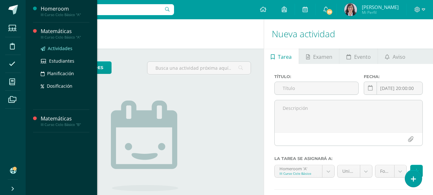
click at [62, 49] on span "Actividades" at bounding box center [60, 48] width 25 height 6
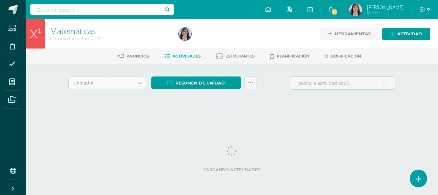
click at [142, 83] on body "Estudiantes Disciplina Asistencia Mis cursos Archivos Soporte Ayuda Reportar un…" at bounding box center [219, 60] width 438 height 120
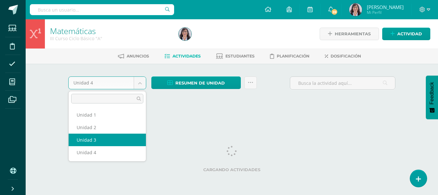
select select "Unidad 3"
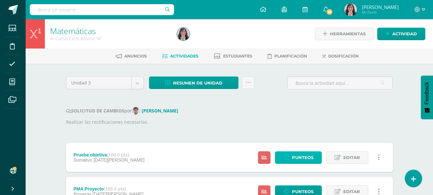
click at [298, 154] on span "Punteos" at bounding box center [302, 157] width 21 height 12
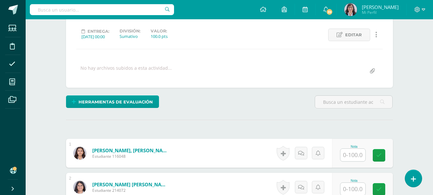
scroll to position [113, 0]
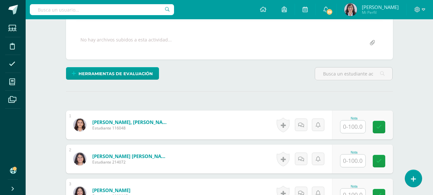
click at [355, 126] on input "text" at bounding box center [353, 126] width 25 height 13
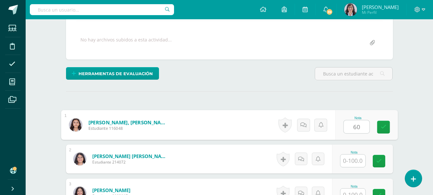
type input "60"
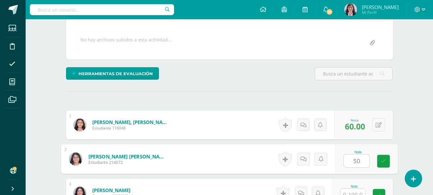
type input "50"
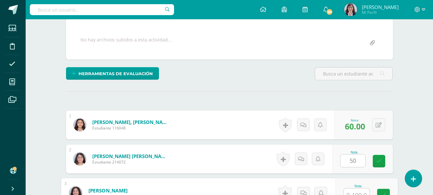
scroll to position [119, 0]
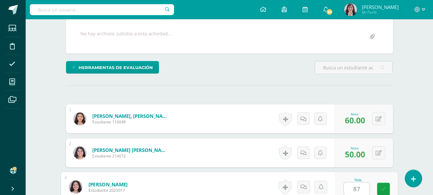
type input "87"
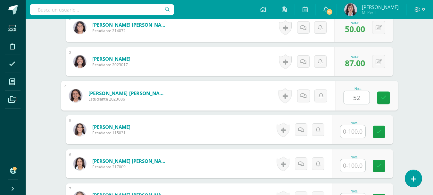
type input "52"
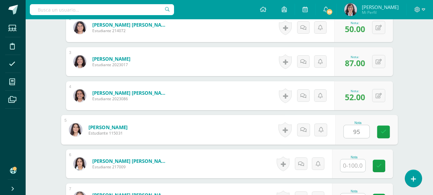
type input "95"
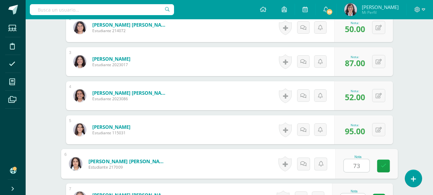
type input "73"
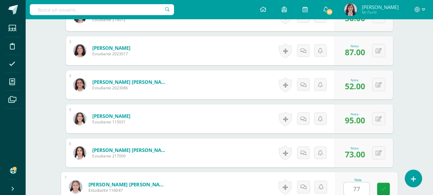
type input "77"
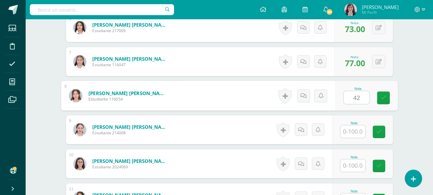
type input "42"
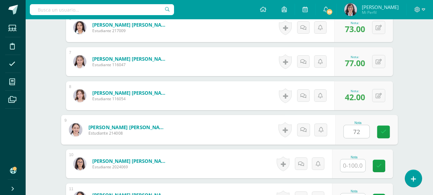
type input "72"
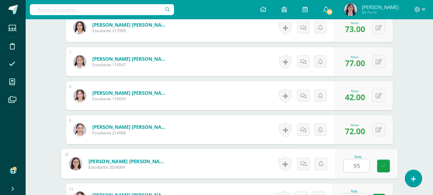
type input "95"
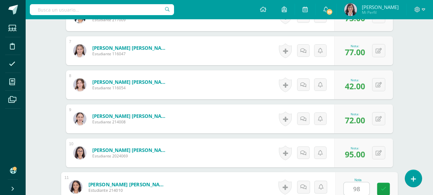
type input "98"
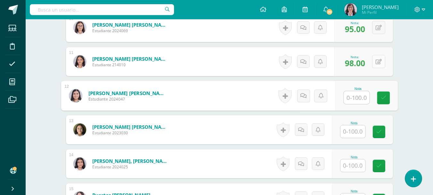
click at [379, 61] on button at bounding box center [378, 61] width 13 height 13
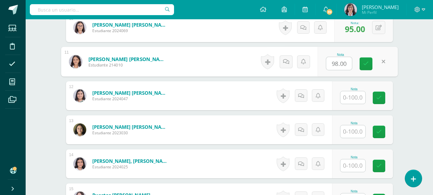
click at [382, 62] on icon at bounding box center [384, 61] width 4 height 5
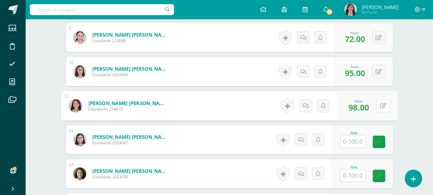
scroll to position [471, 0]
click at [363, 103] on span "98.00" at bounding box center [359, 107] width 21 height 11
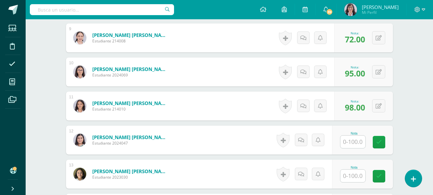
click at [355, 108] on span "98.00" at bounding box center [355, 107] width 20 height 11
click at [378, 106] on icon at bounding box center [379, 105] width 6 height 5
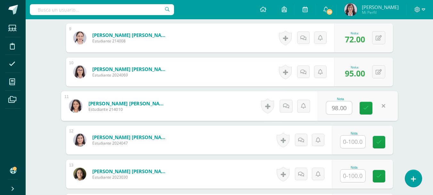
click at [383, 106] on icon at bounding box center [384, 105] width 4 height 5
click at [363, 105] on span "98.00" at bounding box center [359, 107] width 21 height 11
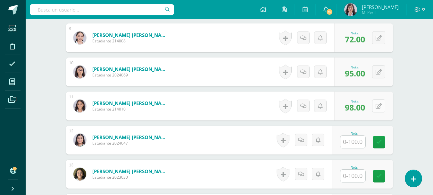
click at [378, 106] on icon at bounding box center [379, 105] width 6 height 5
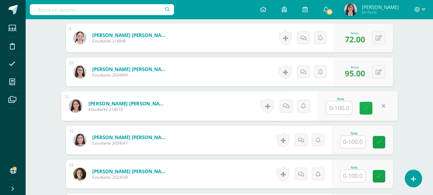
click at [366, 105] on icon at bounding box center [366, 107] width 6 height 5
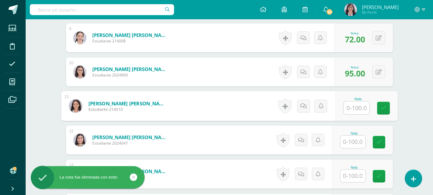
click at [357, 71] on span "95.00" at bounding box center [355, 73] width 20 height 11
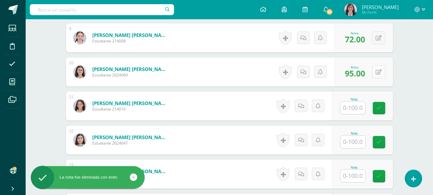
click at [379, 70] on icon at bounding box center [379, 71] width 6 height 5
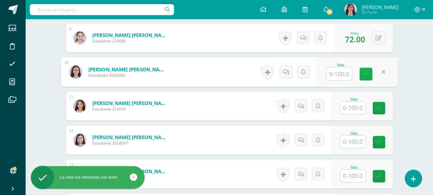
click at [366, 73] on icon at bounding box center [366, 73] width 6 height 5
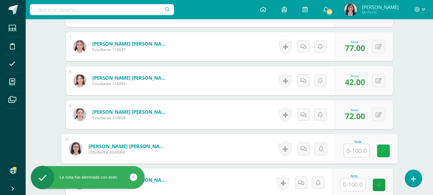
scroll to position [393, 0]
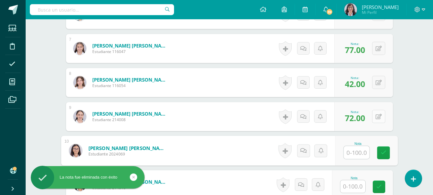
click at [381, 114] on icon at bounding box center [379, 116] width 6 height 5
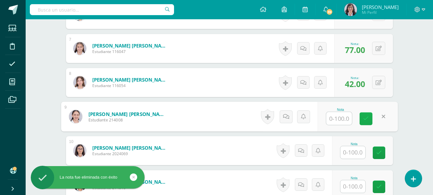
click at [368, 120] on icon at bounding box center [366, 118] width 6 height 5
click at [380, 81] on icon at bounding box center [379, 82] width 6 height 5
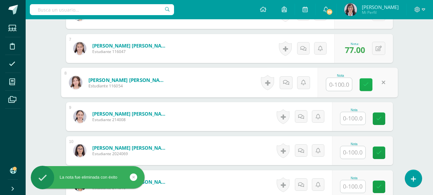
click at [367, 82] on icon at bounding box center [366, 84] width 6 height 5
click at [379, 48] on icon at bounding box center [379, 48] width 6 height 5
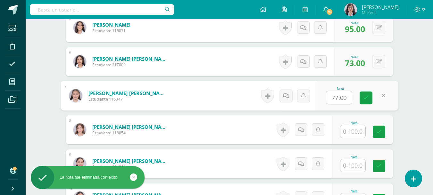
scroll to position [341, 0]
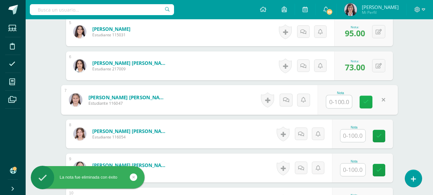
click at [369, 102] on link at bounding box center [366, 102] width 13 height 13
click at [381, 64] on icon at bounding box center [379, 65] width 6 height 5
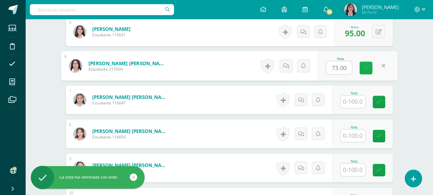
click at [366, 67] on icon at bounding box center [366, 67] width 6 height 5
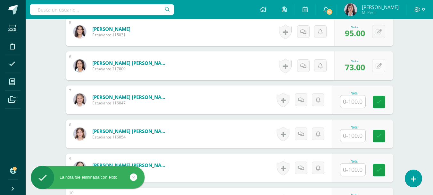
click at [380, 68] on icon at bounding box center [379, 65] width 6 height 5
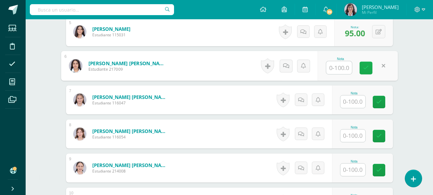
click at [369, 70] on link at bounding box center [366, 68] width 13 height 13
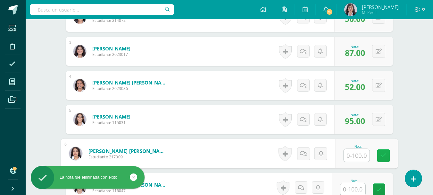
scroll to position [253, 0]
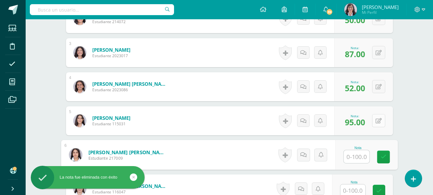
click at [382, 118] on button at bounding box center [378, 120] width 13 height 13
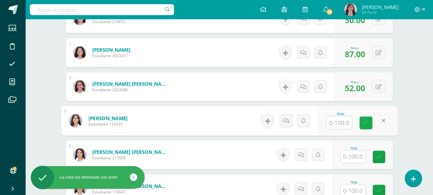
click at [365, 122] on icon at bounding box center [366, 122] width 6 height 5
click at [381, 86] on icon at bounding box center [379, 86] width 6 height 5
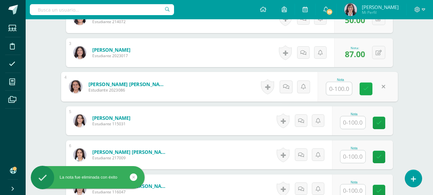
click at [367, 86] on icon at bounding box center [366, 88] width 6 height 5
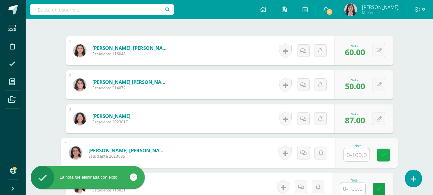
scroll to position [183, 0]
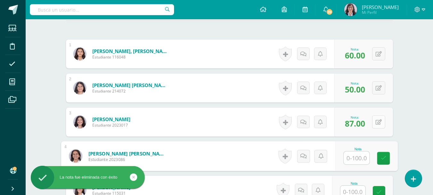
click at [380, 121] on icon at bounding box center [379, 121] width 6 height 5
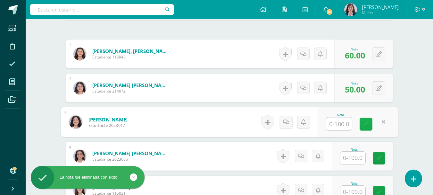
click at [364, 125] on icon at bounding box center [366, 123] width 6 height 5
click at [381, 88] on icon at bounding box center [379, 87] width 6 height 5
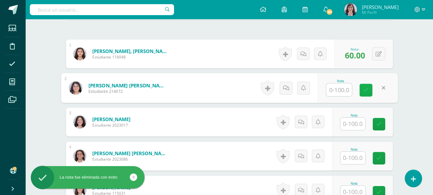
click at [369, 90] on link at bounding box center [366, 90] width 13 height 13
click at [378, 52] on icon at bounding box center [379, 53] width 6 height 5
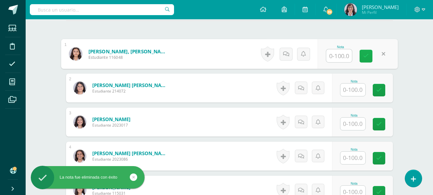
click at [370, 57] on link at bounding box center [366, 56] width 13 height 13
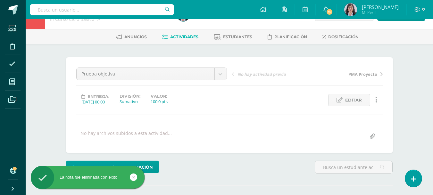
scroll to position [0, 0]
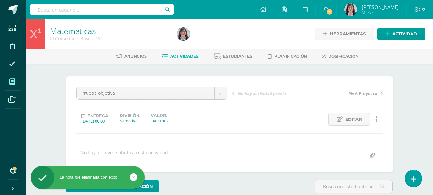
click at [12, 84] on icon at bounding box center [12, 82] width 6 height 6
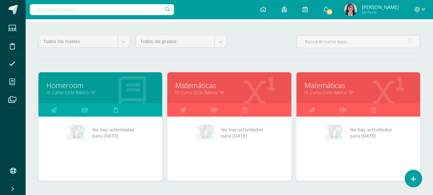
scroll to position [48, 0]
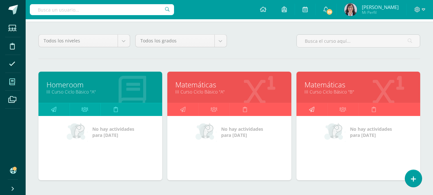
click at [311, 109] on icon at bounding box center [311, 109] width 5 height 13
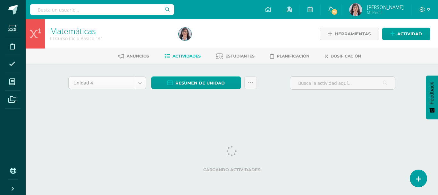
click at [138, 84] on body "Estudiantes Disciplina Asistencia Mis cursos Archivos Soporte Ayuda Reportar un…" at bounding box center [219, 60] width 438 height 120
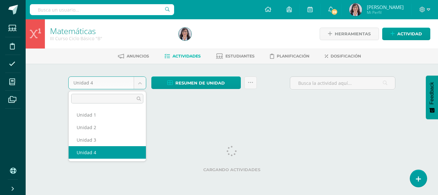
select select "Unidad 3"
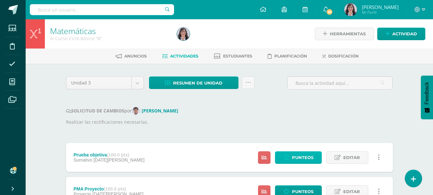
click at [307, 154] on span "Punteos" at bounding box center [302, 157] width 21 height 12
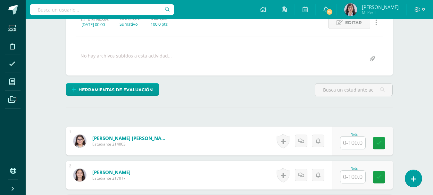
scroll to position [97, 0]
click at [356, 143] on input "text" at bounding box center [353, 142] width 25 height 13
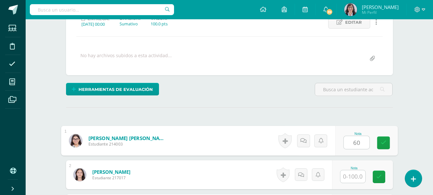
type input "60"
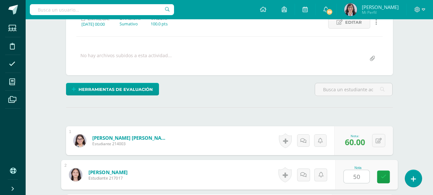
type input "50"
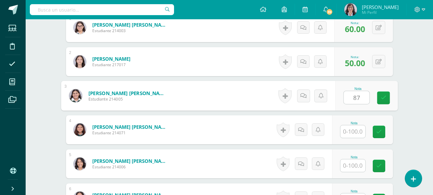
type input "87"
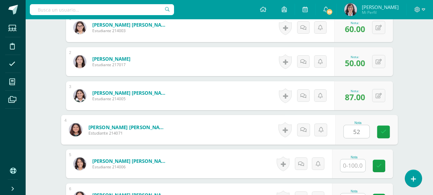
type input "52"
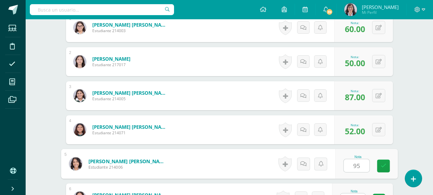
type input "95"
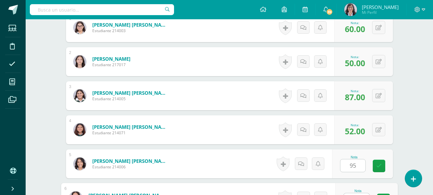
scroll to position [221, 0]
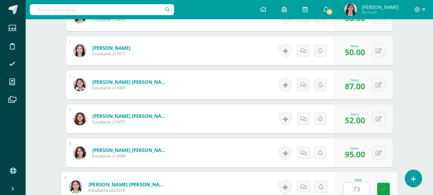
type input "73"
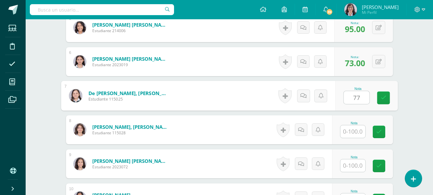
type input "77"
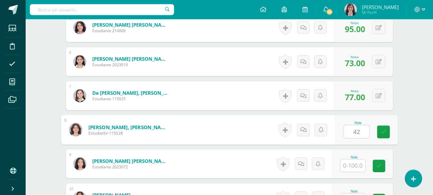
type input "42"
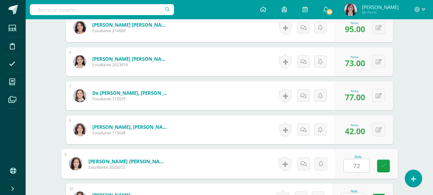
type input "72"
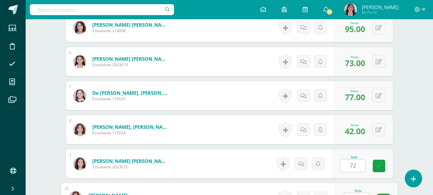
scroll to position [357, 0]
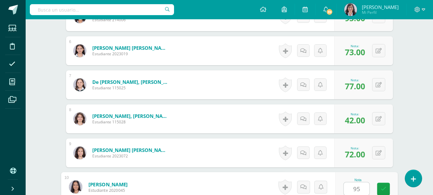
type input "95"
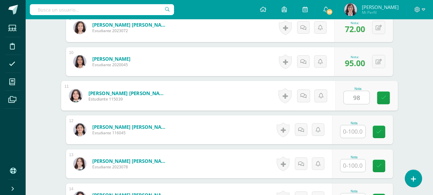
type input "98"
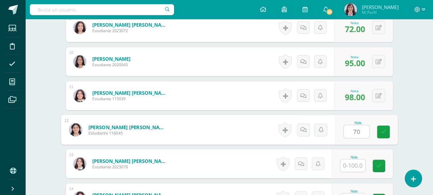
type input "70"
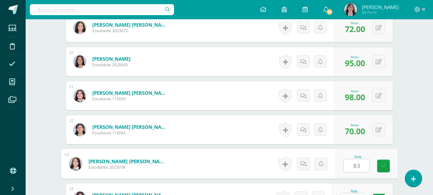
type input "83"
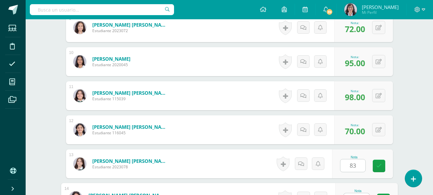
scroll to position [492, 0]
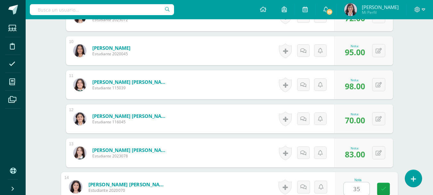
type input "35"
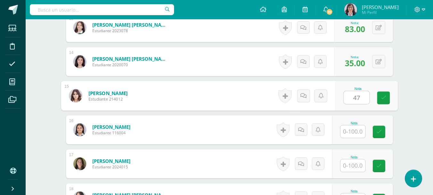
type input "47"
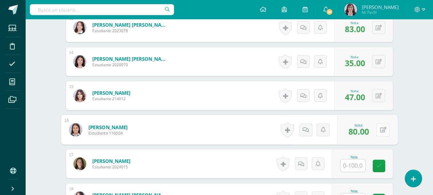
click at [376, 128] on div "0 Logros Logros obtenidos Aún no hay logros agregados Nota: 80.00" at bounding box center [368, 130] width 60 height 30
click at [380, 129] on icon at bounding box center [383, 129] width 6 height 5
type input "47"
click at [364, 133] on icon at bounding box center [366, 131] width 6 height 5
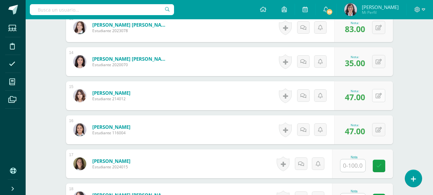
click at [377, 94] on icon at bounding box center [379, 95] width 6 height 5
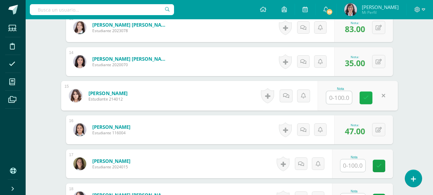
click at [368, 97] on icon at bounding box center [366, 97] width 6 height 5
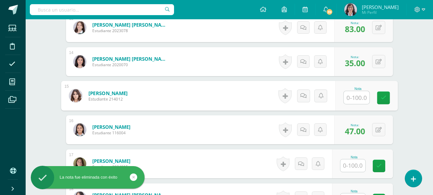
click at [353, 165] on input "text" at bounding box center [353, 165] width 25 height 13
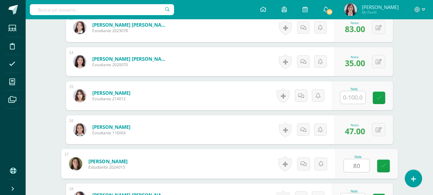
type input "80"
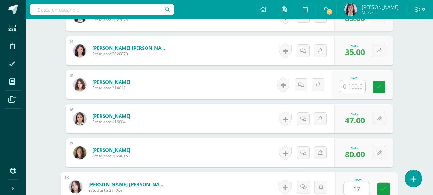
type input "67"
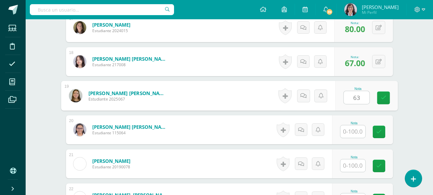
type input "63"
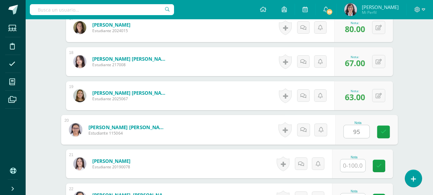
type input "95"
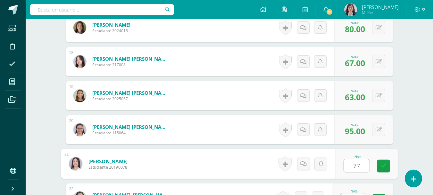
type input "77"
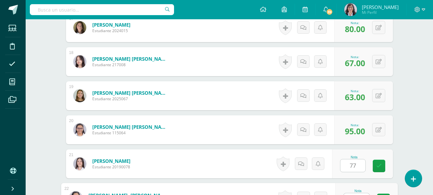
scroll to position [764, 0]
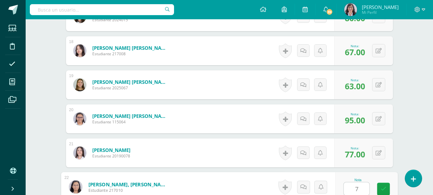
type input "74"
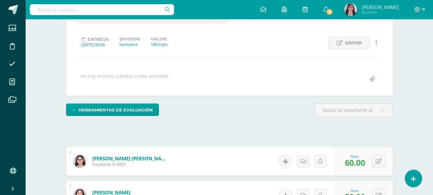
scroll to position [0, 0]
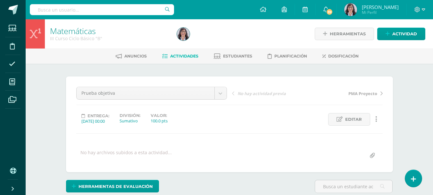
click at [181, 56] on span "Actividades" at bounding box center [184, 56] width 28 height 5
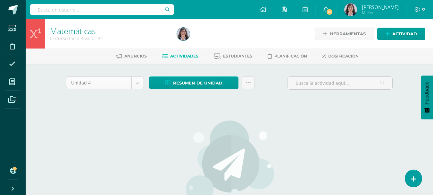
click at [135, 81] on body "Estudiantes Disciplina Asistencia Mis cursos Archivos Soporte Ayuda Reportar un…" at bounding box center [216, 137] width 433 height 275
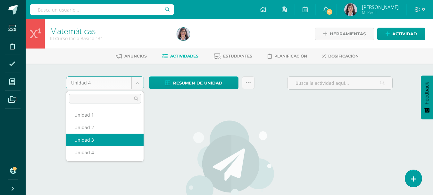
select select "Unidad 3"
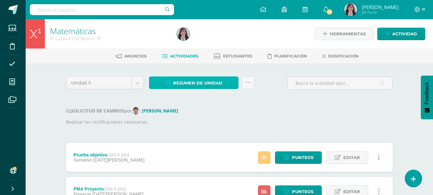
click at [201, 81] on span "Resumen de unidad" at bounding box center [197, 83] width 49 height 12
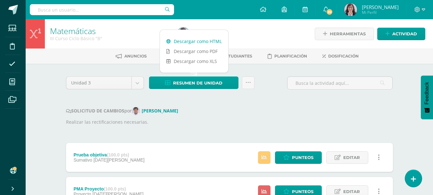
click at [196, 40] on link "Descargar como HTML" at bounding box center [194, 41] width 68 height 10
